Goal: Task Accomplishment & Management: Use online tool/utility

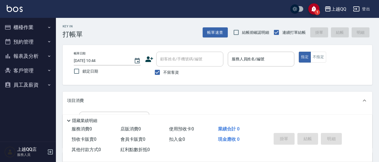
drag, startPoint x: 57, startPoint y: 28, endPoint x: 43, endPoint y: 27, distance: 14.1
click at [57, 28] on div "Key In 打帳單" at bounding box center [69, 28] width 27 height 20
drag, startPoint x: 43, startPoint y: 27, endPoint x: 40, endPoint y: 48, distance: 22.1
click at [43, 27] on button "櫃檯作業" at bounding box center [27, 27] width 51 height 15
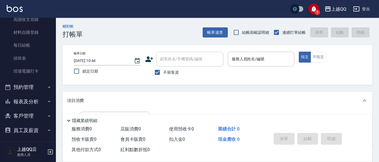
scroll to position [91, 0]
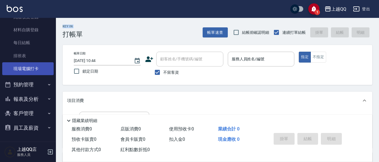
click at [40, 74] on link "現場電腦打卡" at bounding box center [27, 68] width 51 height 13
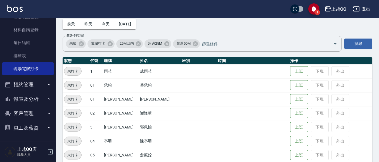
scroll to position [112, 0]
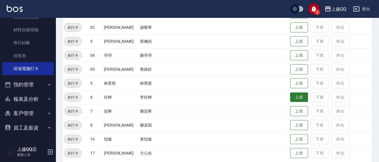
click at [290, 96] on button "上班" at bounding box center [299, 98] width 18 height 10
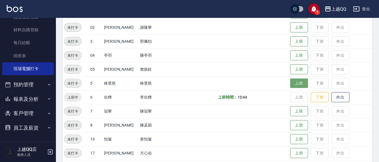
click at [290, 82] on button "上班" at bounding box center [299, 84] width 18 height 10
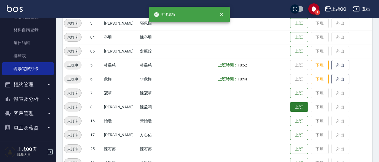
scroll to position [168, 0]
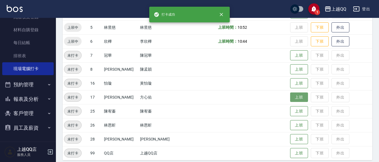
click at [290, 99] on button "上班" at bounding box center [299, 98] width 18 height 10
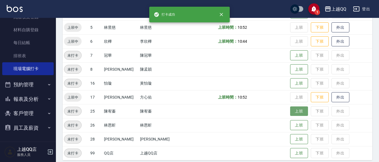
click at [293, 110] on button "上班" at bounding box center [299, 112] width 18 height 10
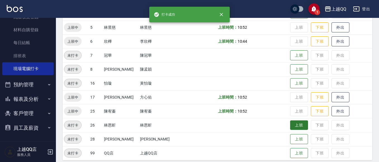
click at [295, 124] on button "上班" at bounding box center [299, 126] width 18 height 10
